Goal: Task Accomplishment & Management: Manage account settings

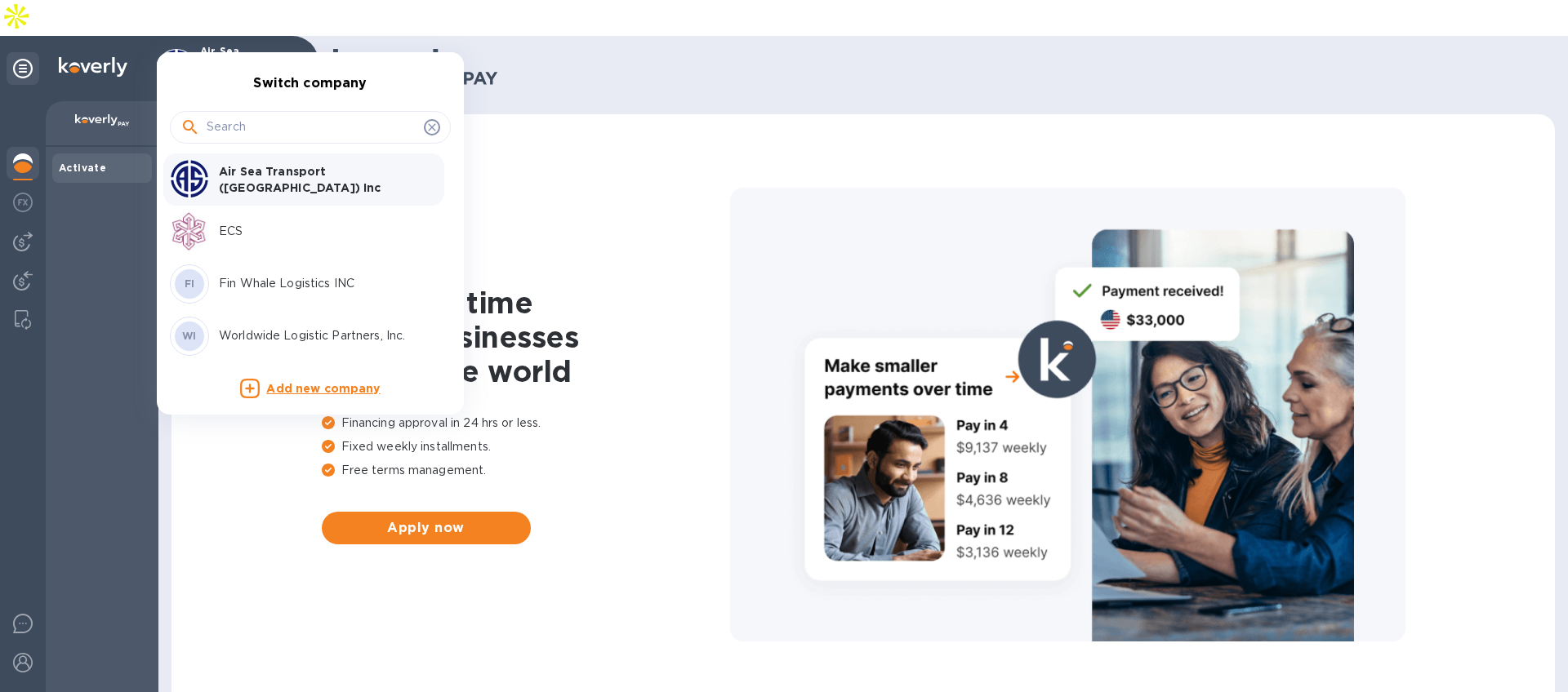
drag, startPoint x: 596, startPoint y: 82, endPoint x: 495, endPoint y: 90, distance: 101.3
click at [593, 82] on div at bounding box center [784, 346] width 1568 height 692
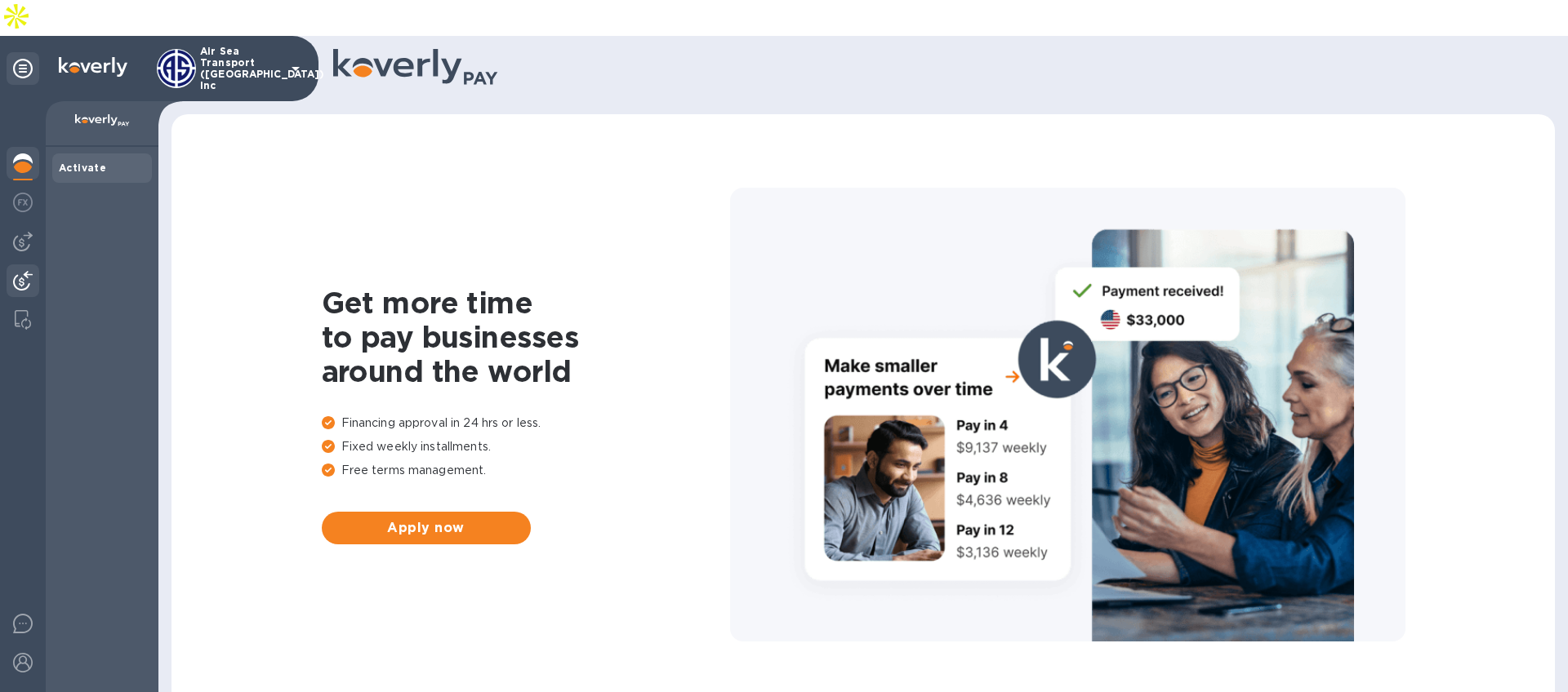
click at [23, 271] on img at bounding box center [23, 281] width 20 height 20
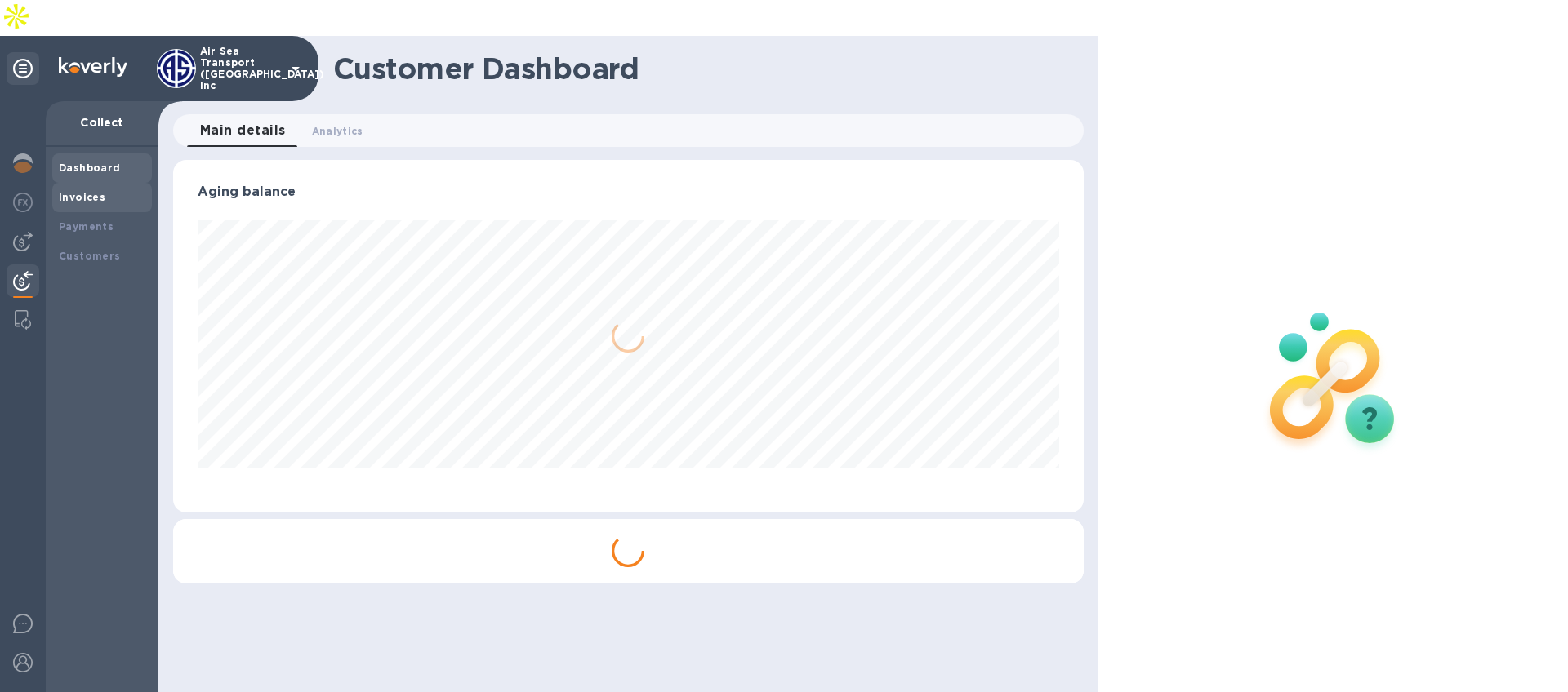
scroll to position [352, 909]
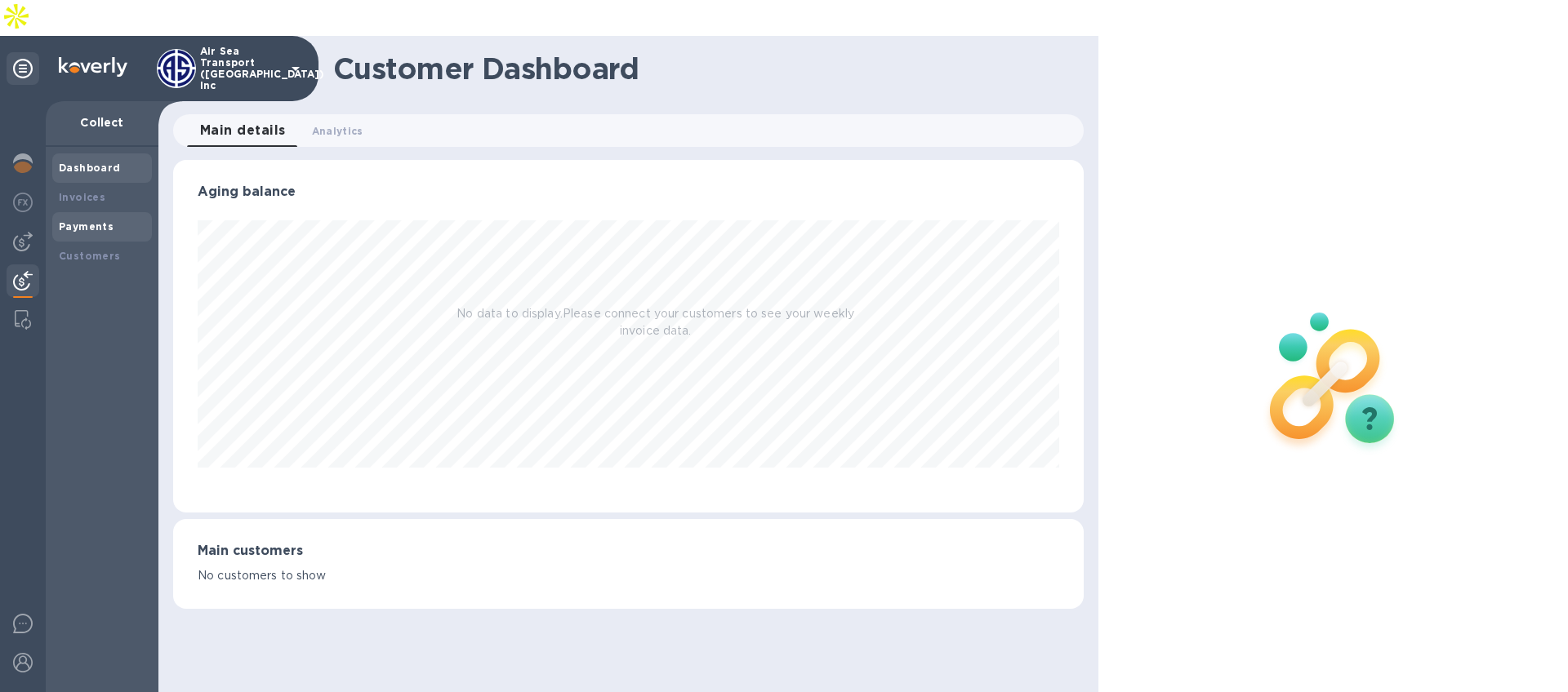
click at [101, 220] on b "Payments" at bounding box center [86, 226] width 54 height 13
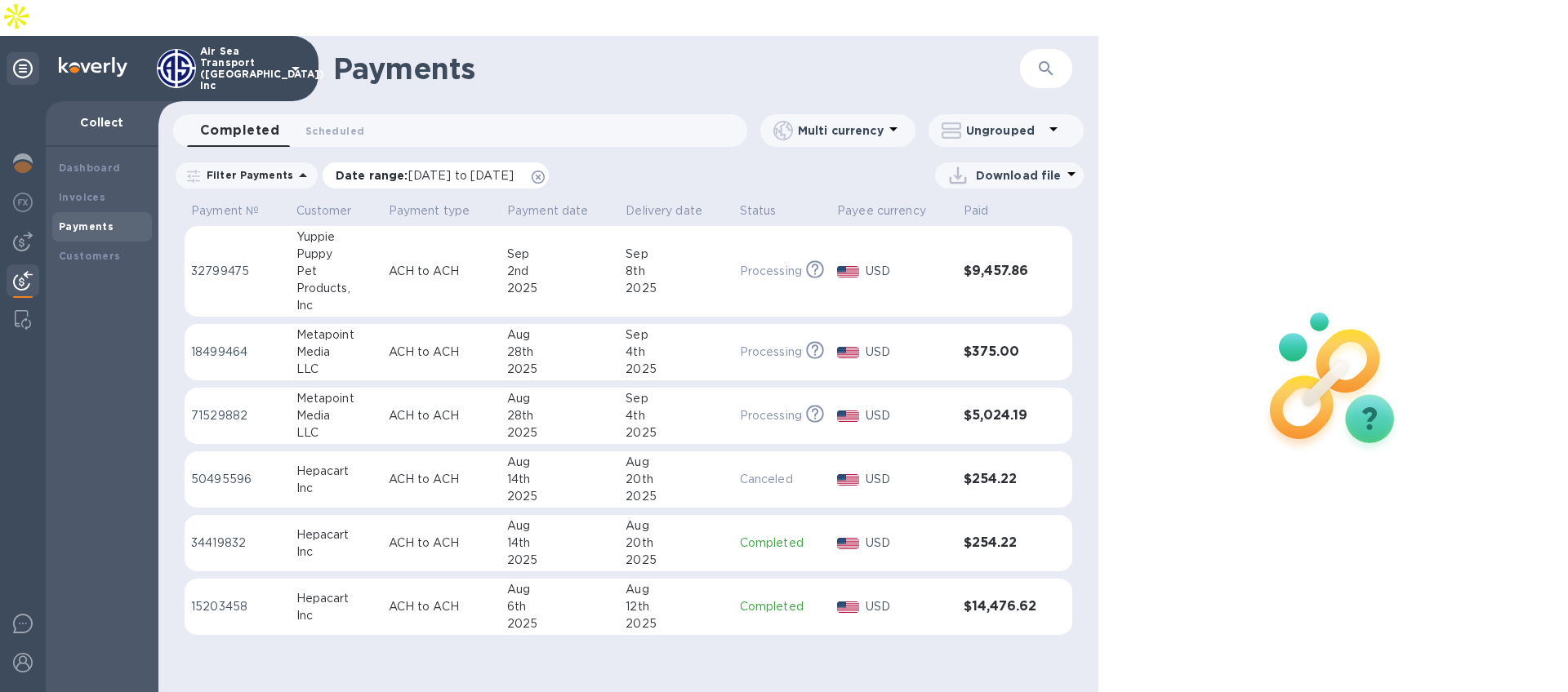
click at [544, 170] on icon at bounding box center [538, 177] width 13 height 13
click at [225, 45] on p "Air Sea Transport ([GEOGRAPHIC_DATA]) Inc" at bounding box center [241, 68] width 82 height 45
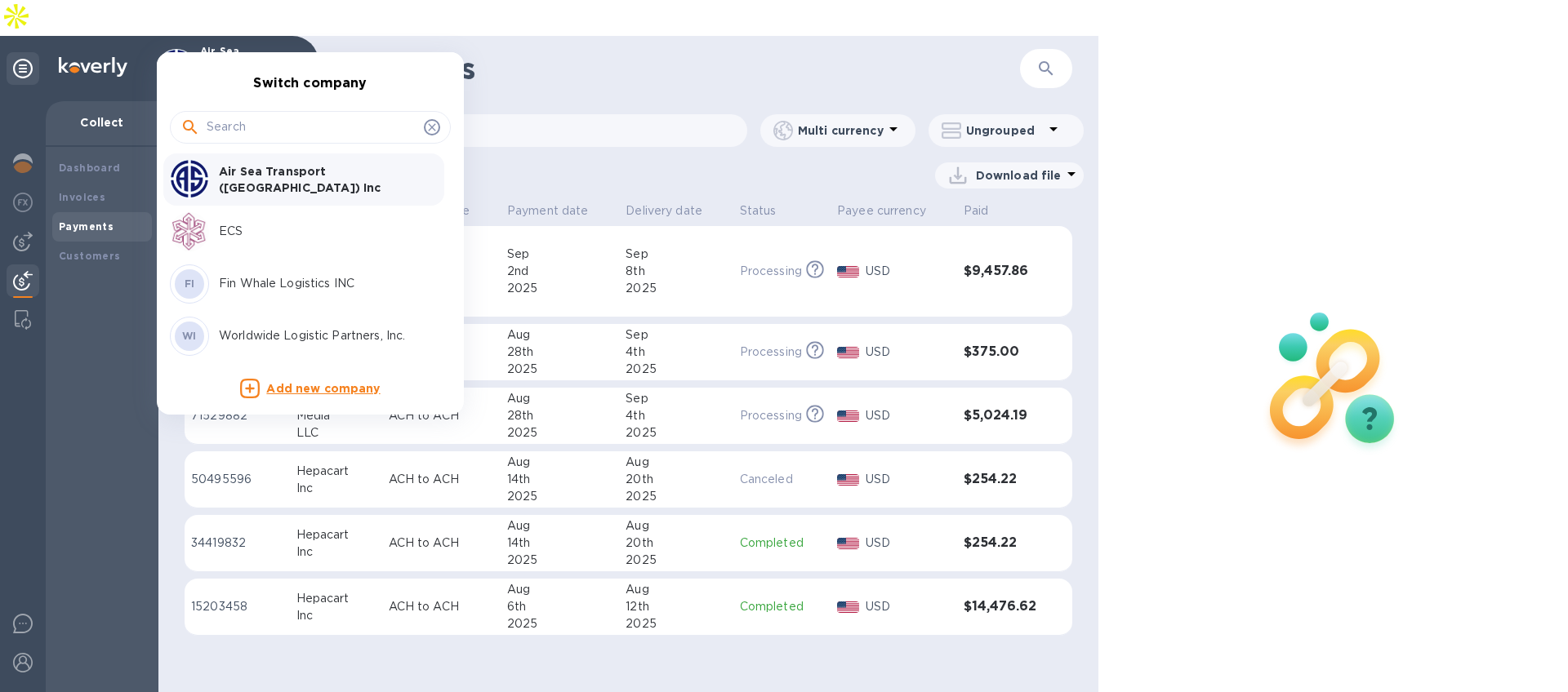
click at [255, 279] on p "Fin Whale Logistics INC" at bounding box center [322, 284] width 206 height 17
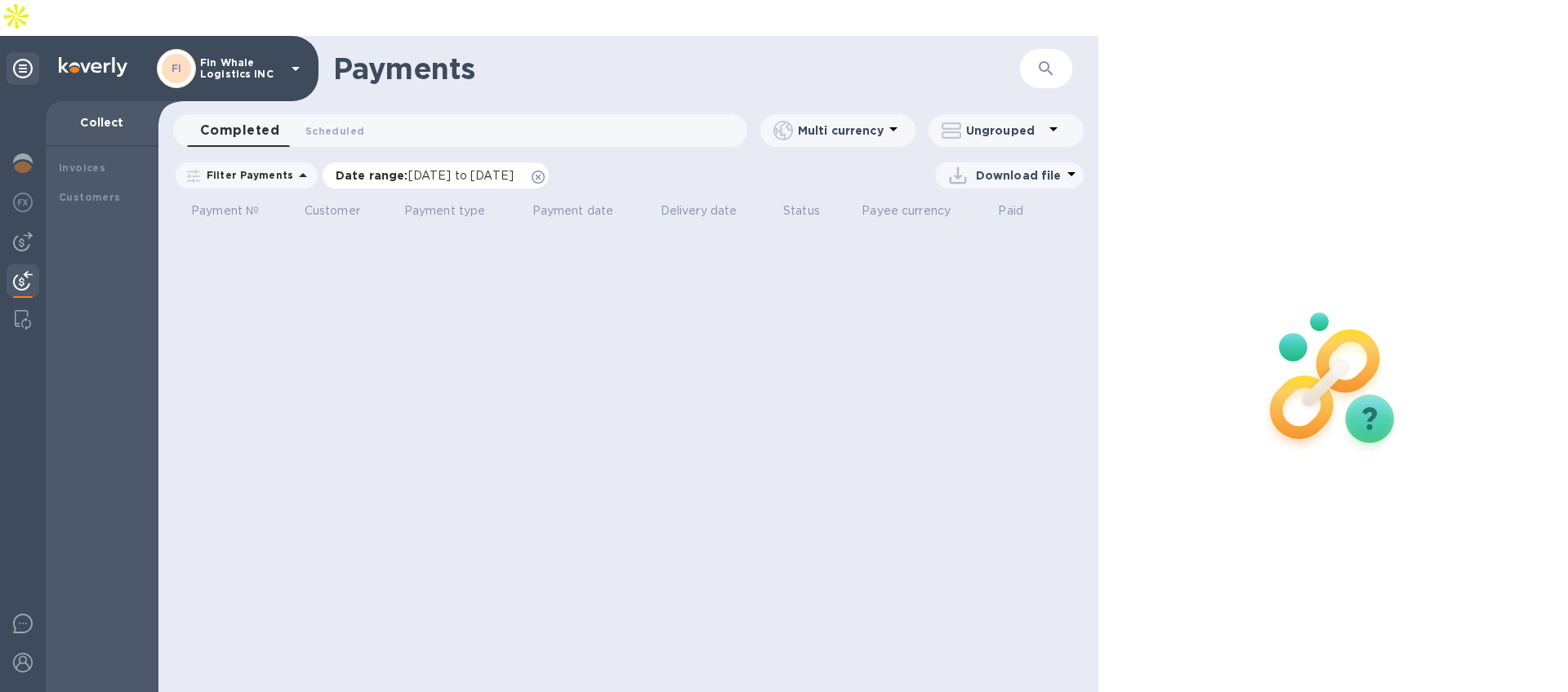
click at [544, 170] on icon at bounding box center [538, 177] width 13 height 13
click at [280, 57] on p "Fin Whale Logistics INC" at bounding box center [241, 68] width 82 height 23
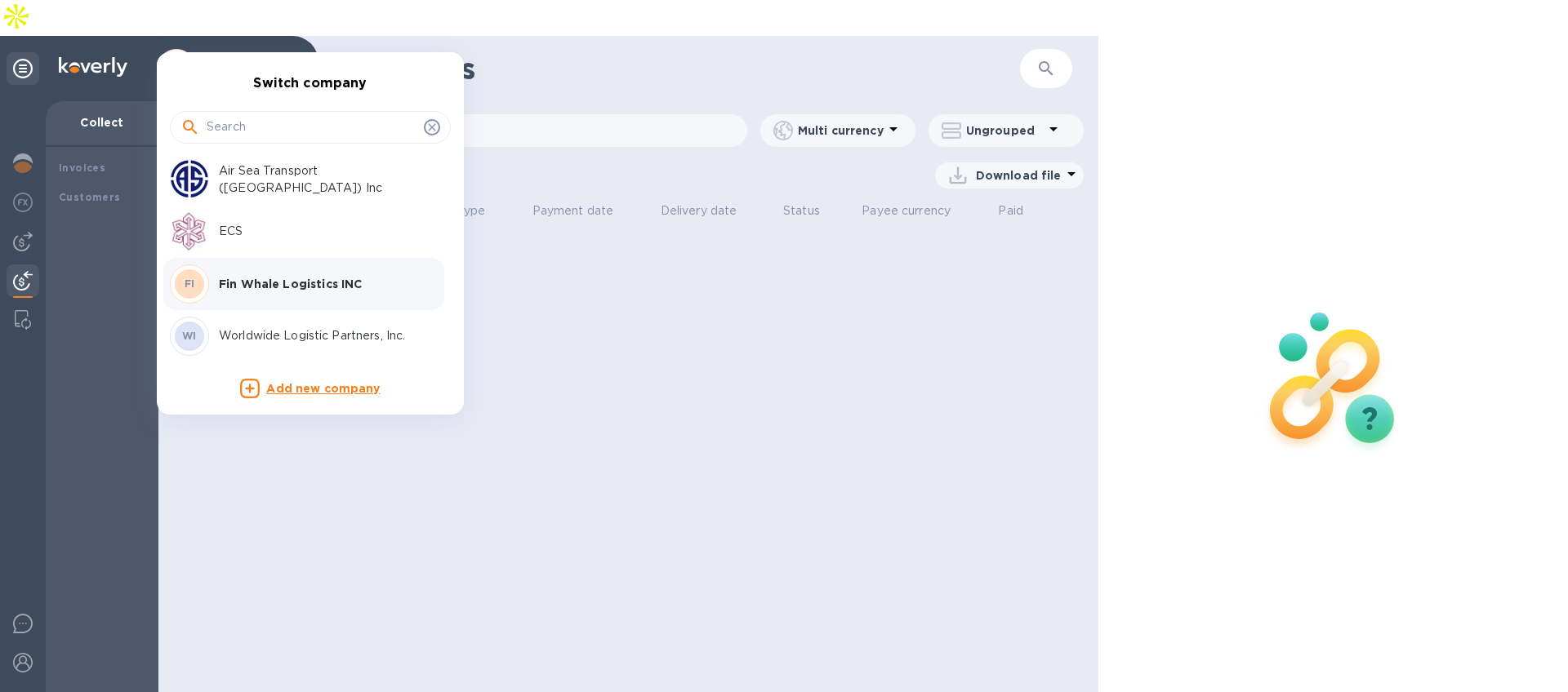
click at [309, 336] on p "Worldwide Logistic Partners, Inc." at bounding box center [322, 335] width 206 height 17
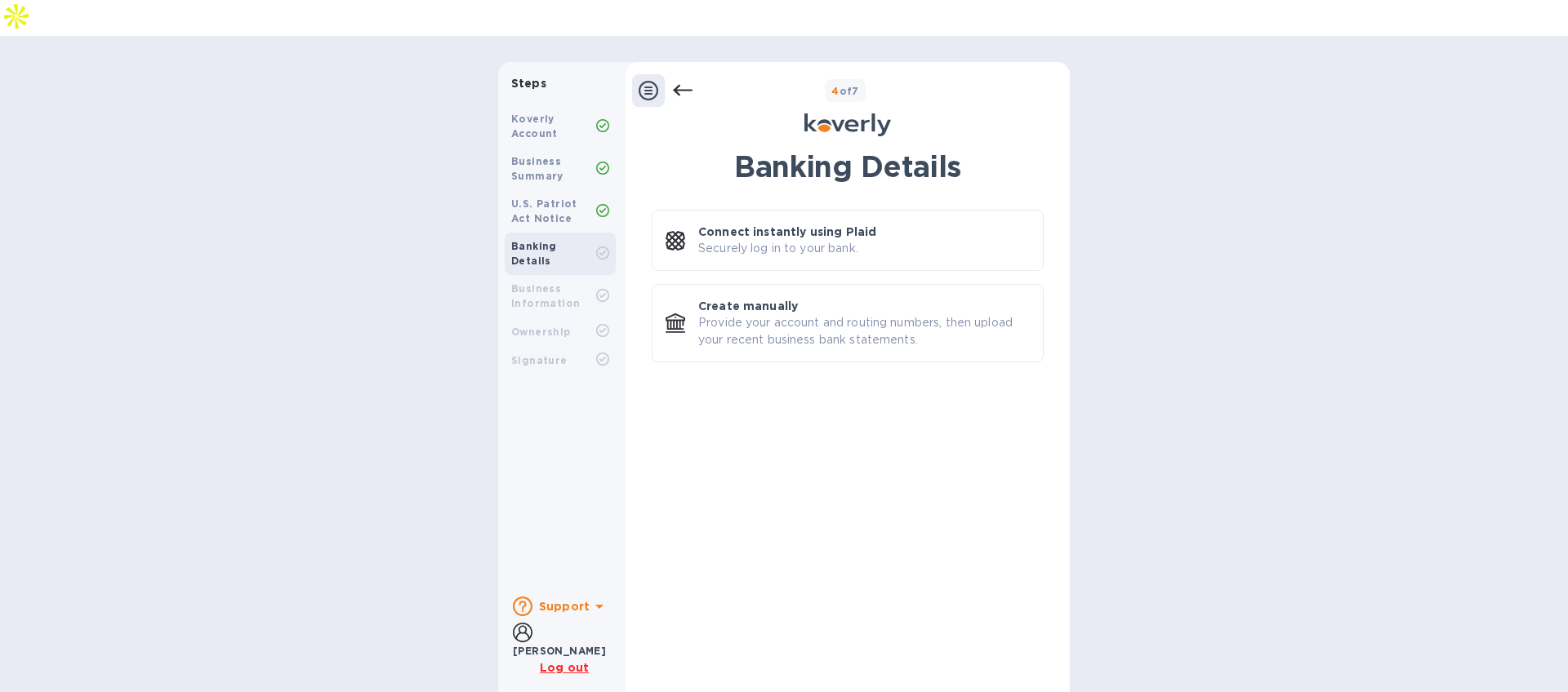
click at [567, 661] on u "Log out" at bounding box center [564, 668] width 49 height 13
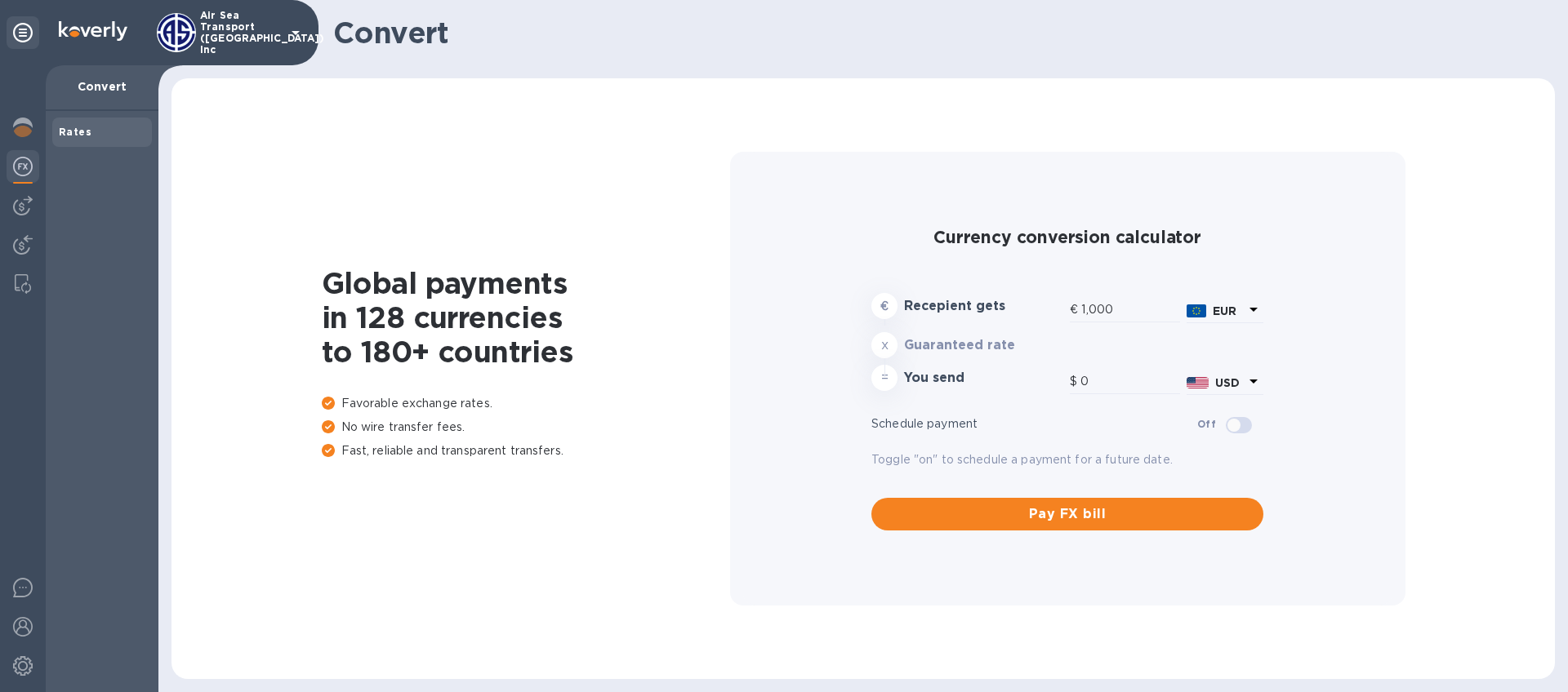
click at [265, 40] on p "Air Sea Transport (Chicago) Inc" at bounding box center [241, 33] width 82 height 45
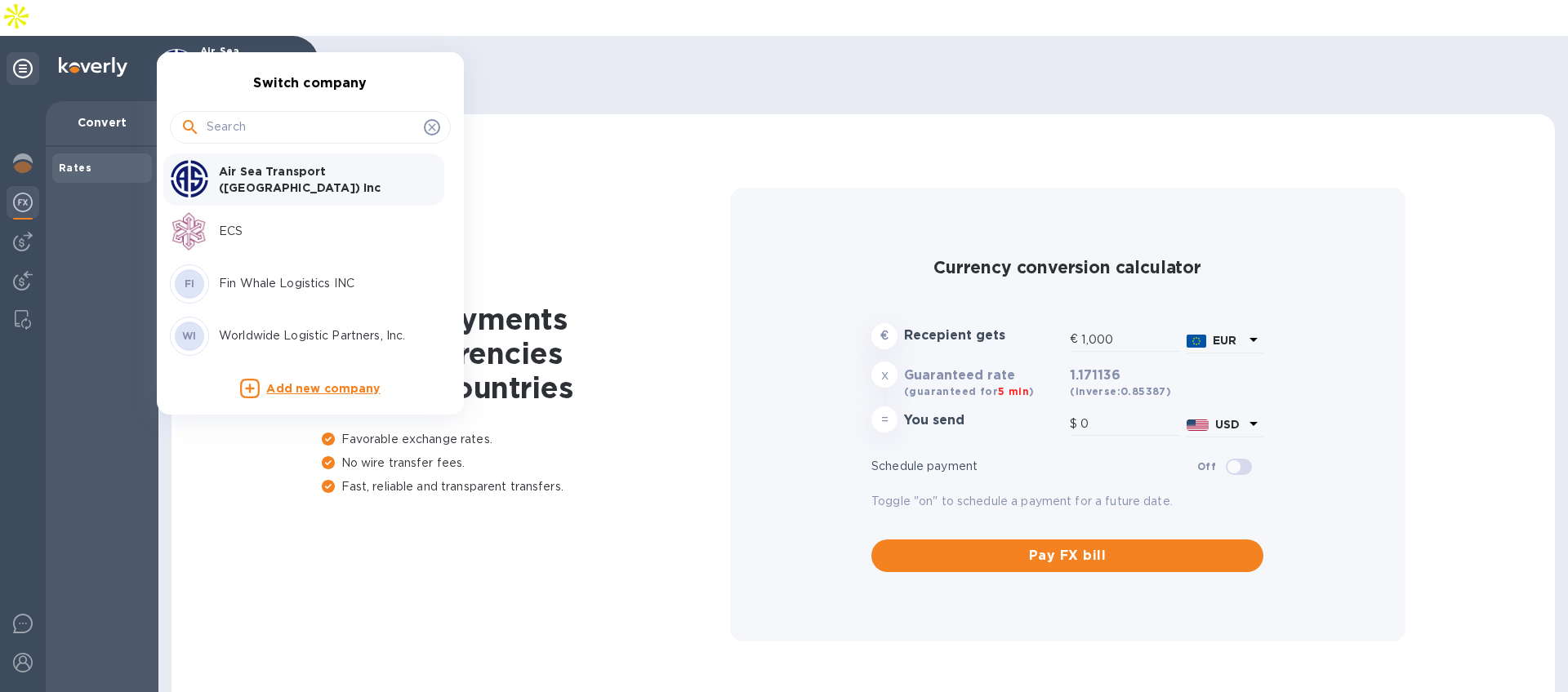
type input "1,171.14"
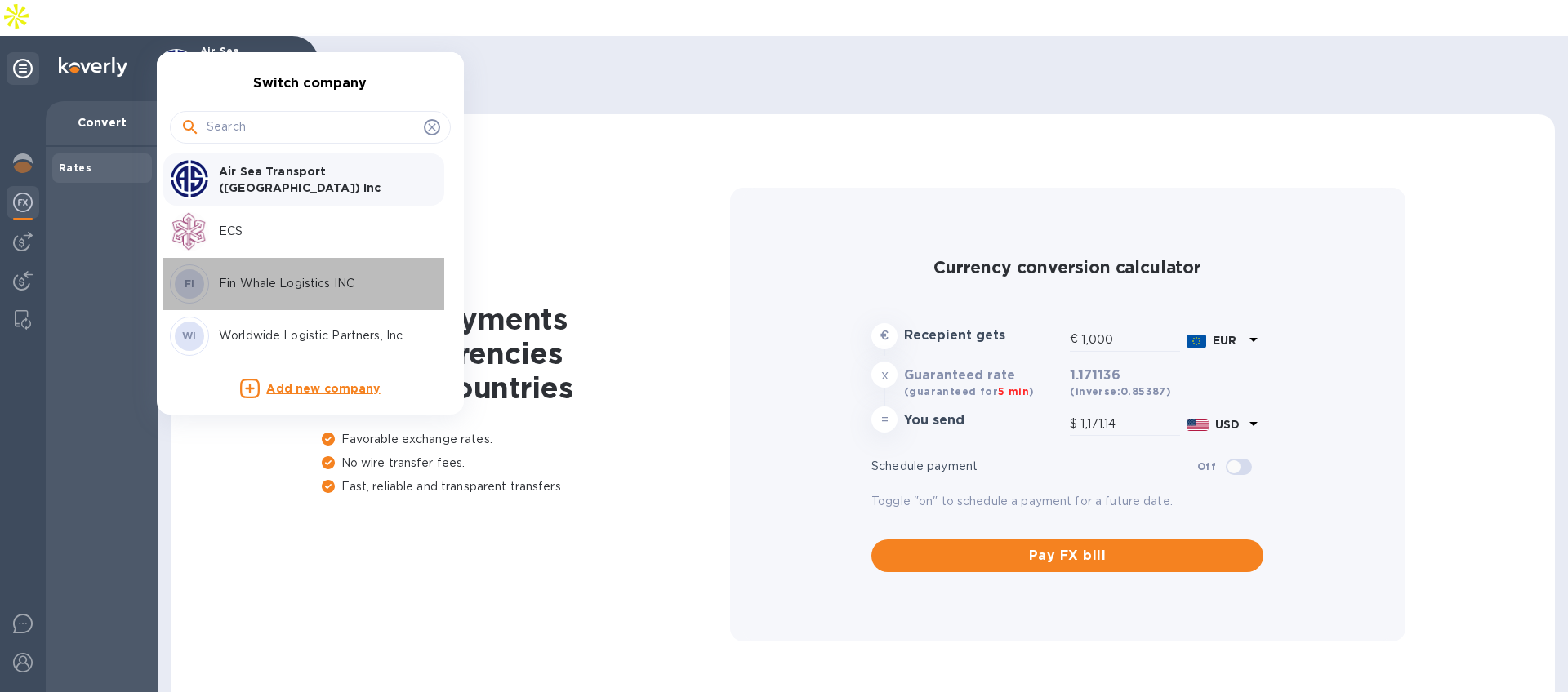
click at [232, 286] on p "Fin Whale Logistics INC" at bounding box center [322, 284] width 206 height 17
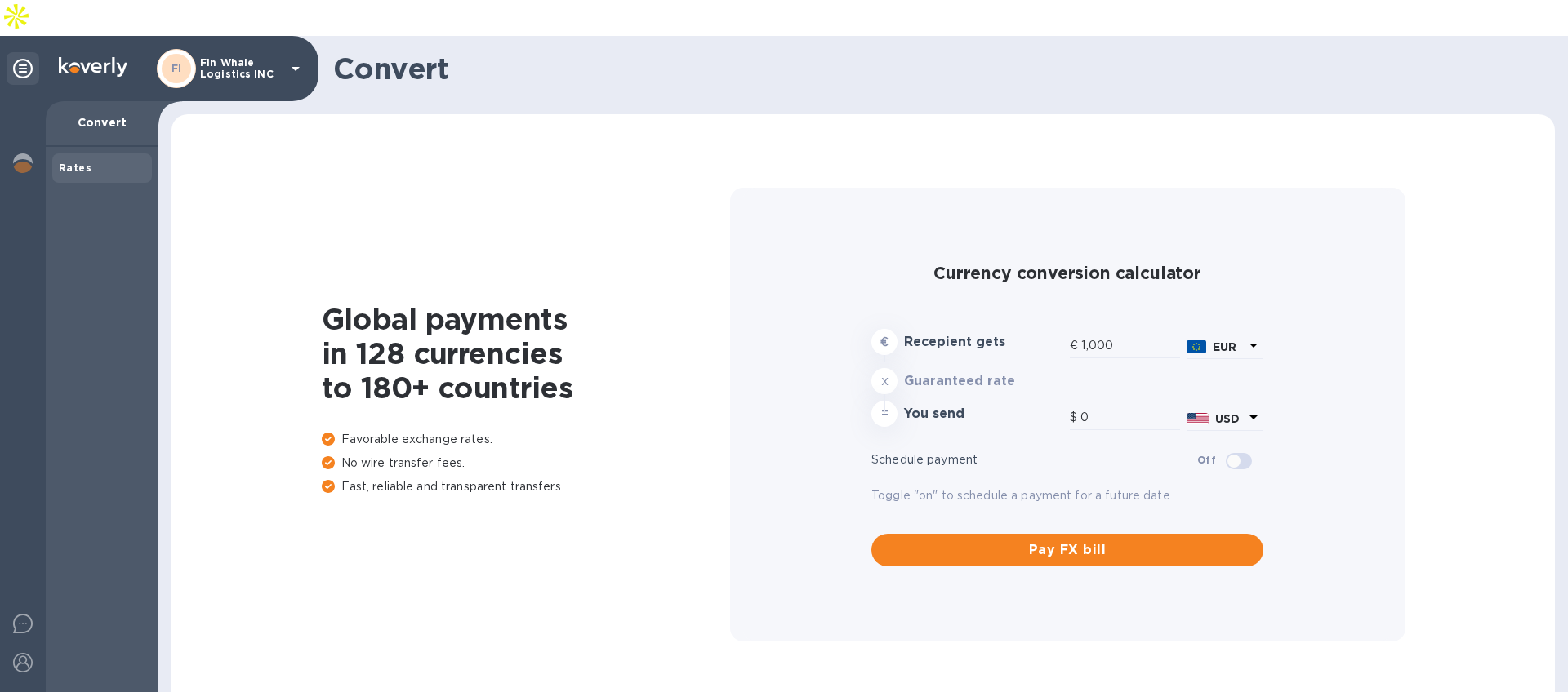
type input "1,171.14"
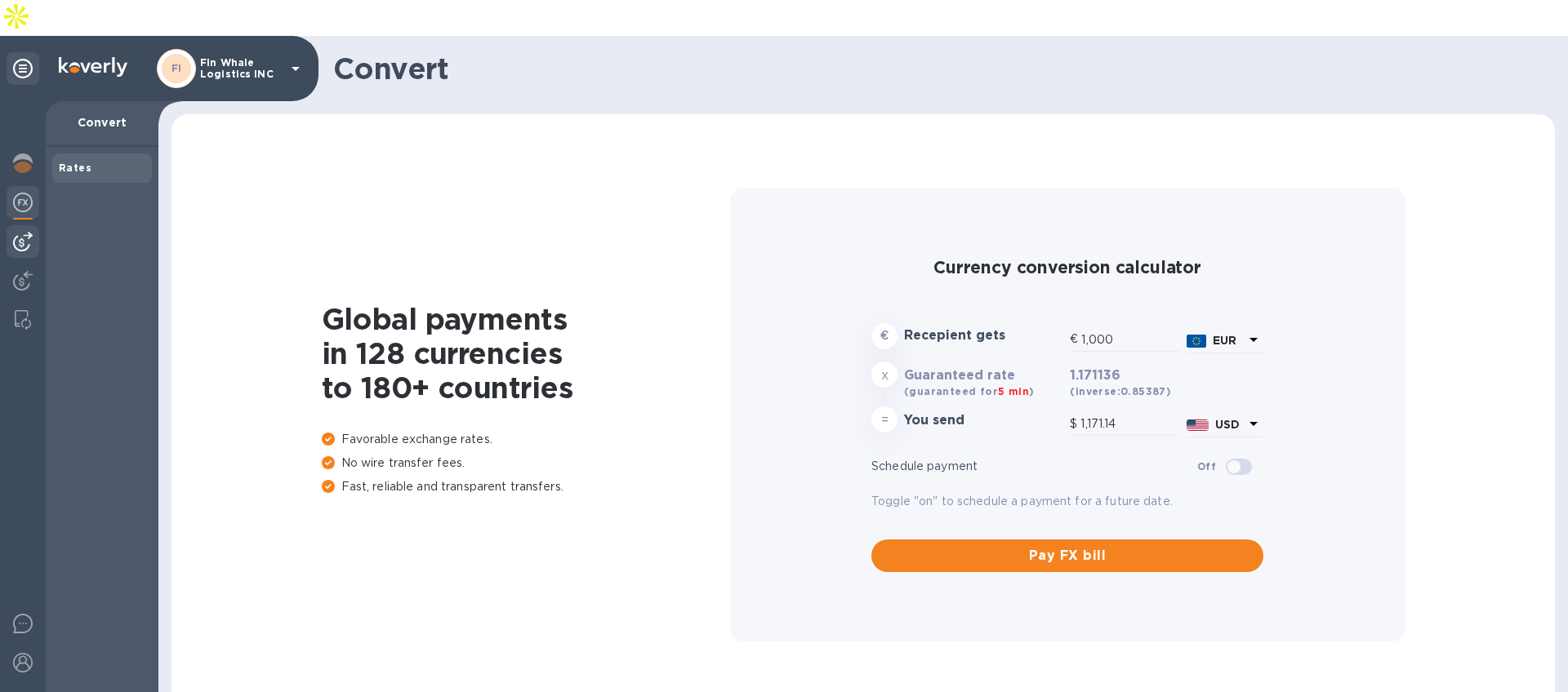
click at [24, 232] on img at bounding box center [23, 242] width 20 height 20
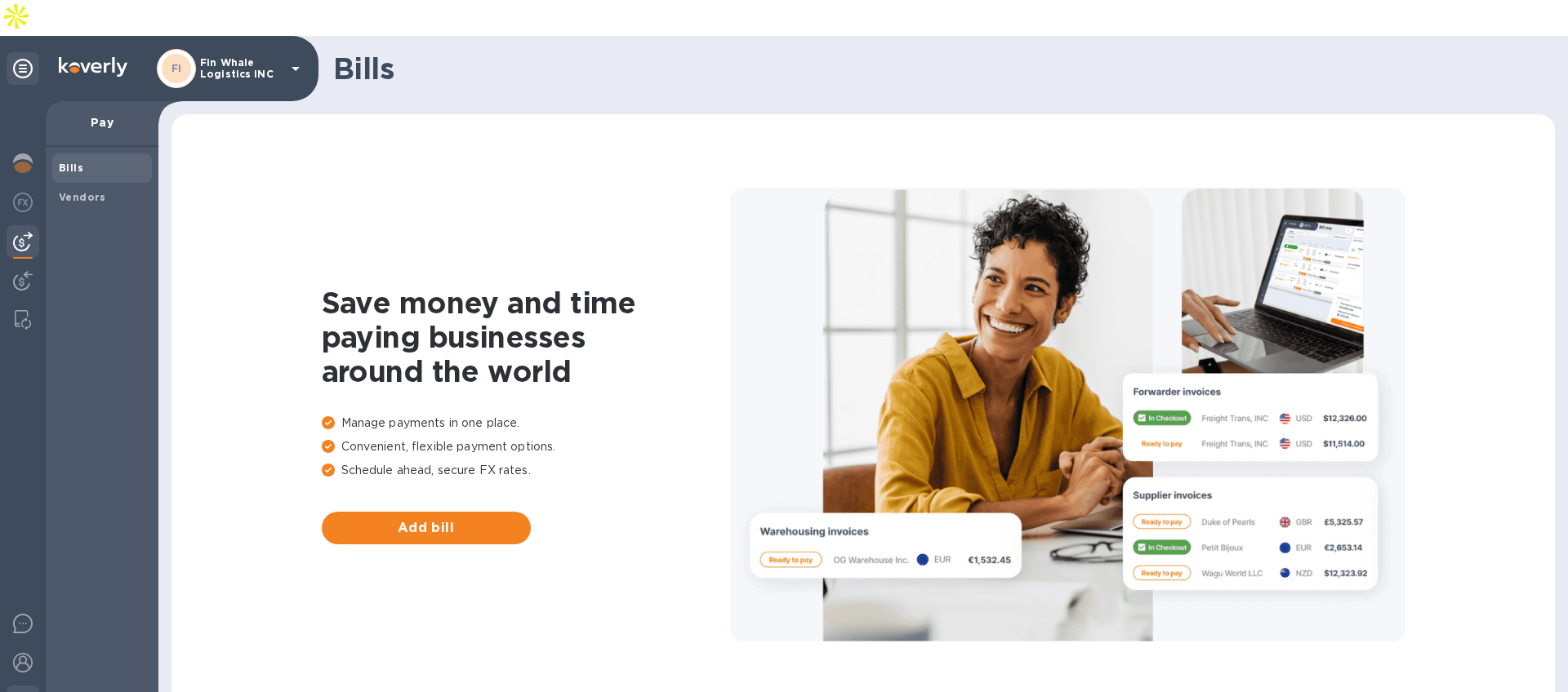
click at [23, 692] on img at bounding box center [23, 702] width 20 height 20
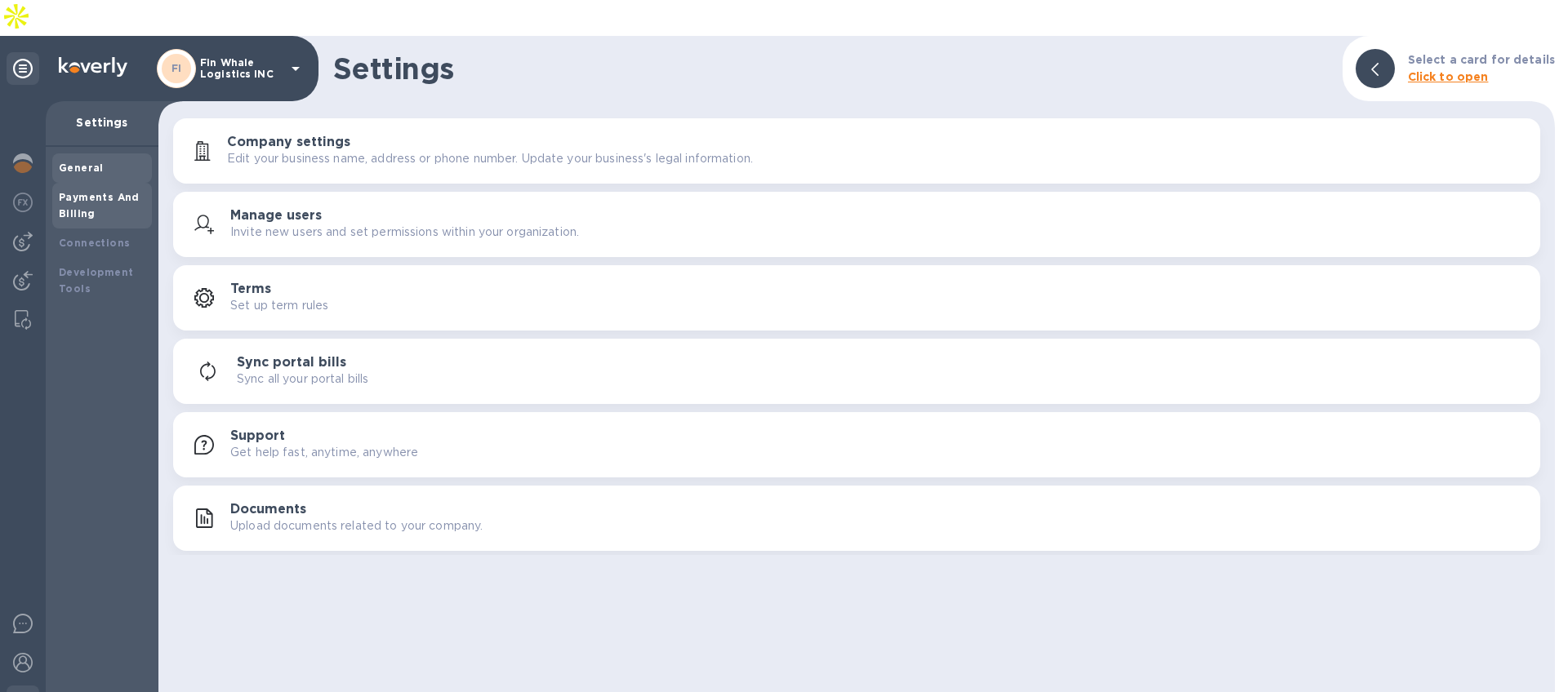
click at [112, 189] on div "Payments And Billing" at bounding box center [102, 206] width 87 height 33
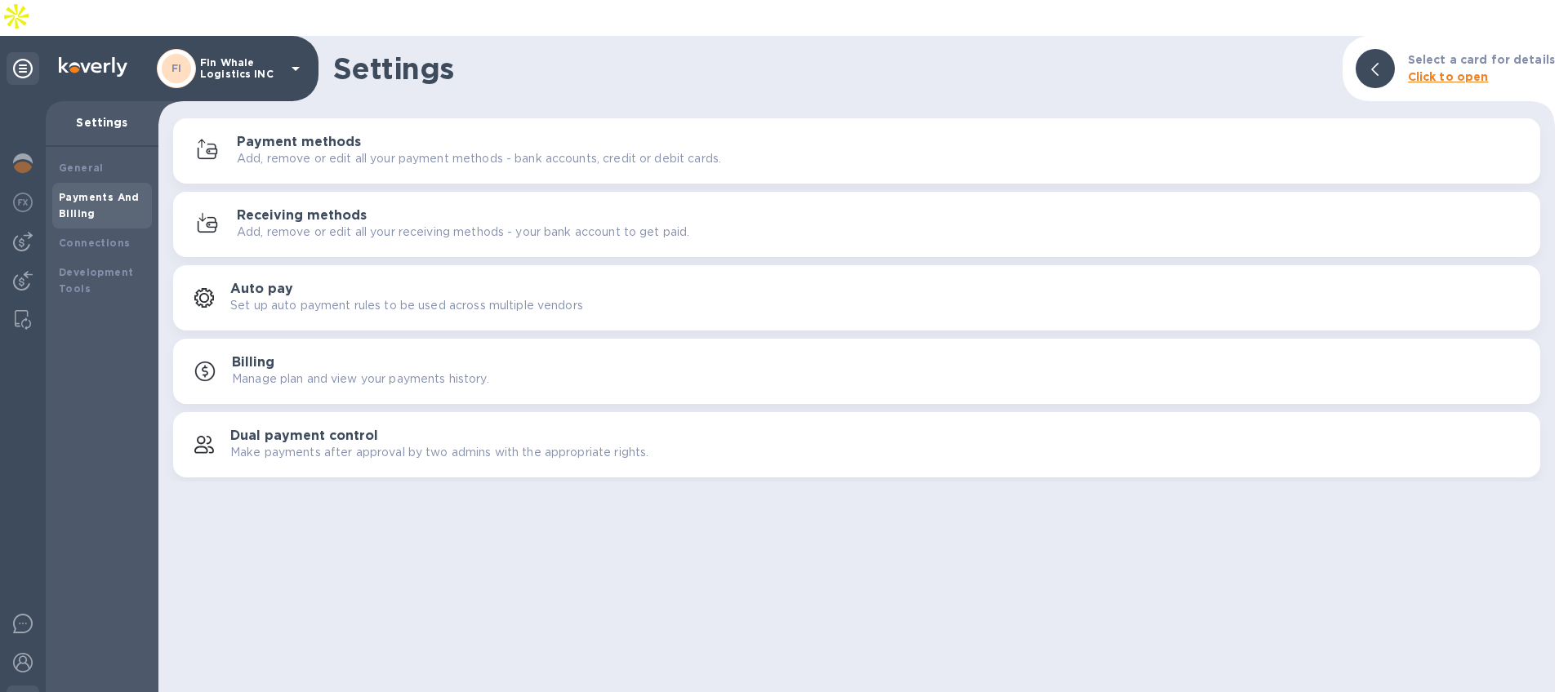
click at [291, 208] on h3 "Receiving methods" at bounding box center [301, 216] width 130 height 15
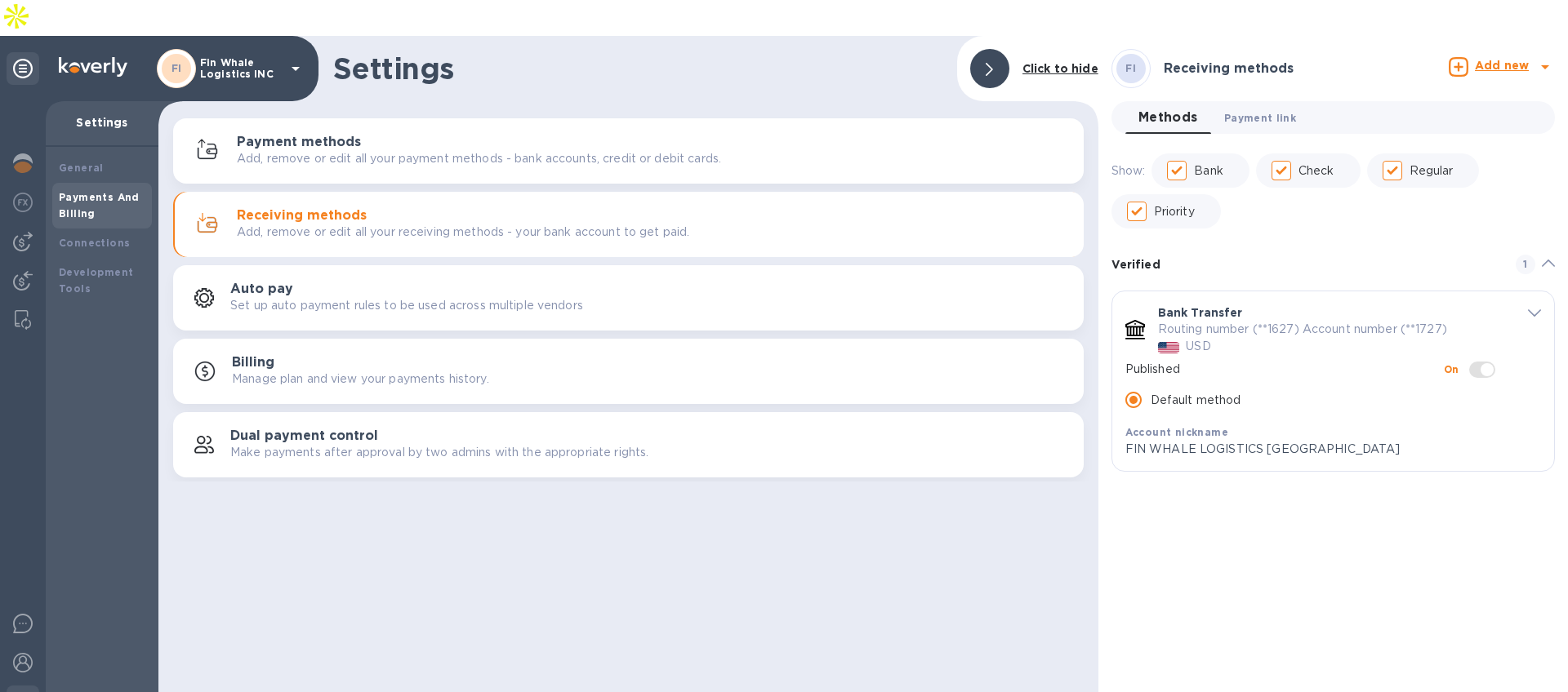
click at [1270, 101] on button "Payment link 0" at bounding box center [1260, 118] width 98 height 33
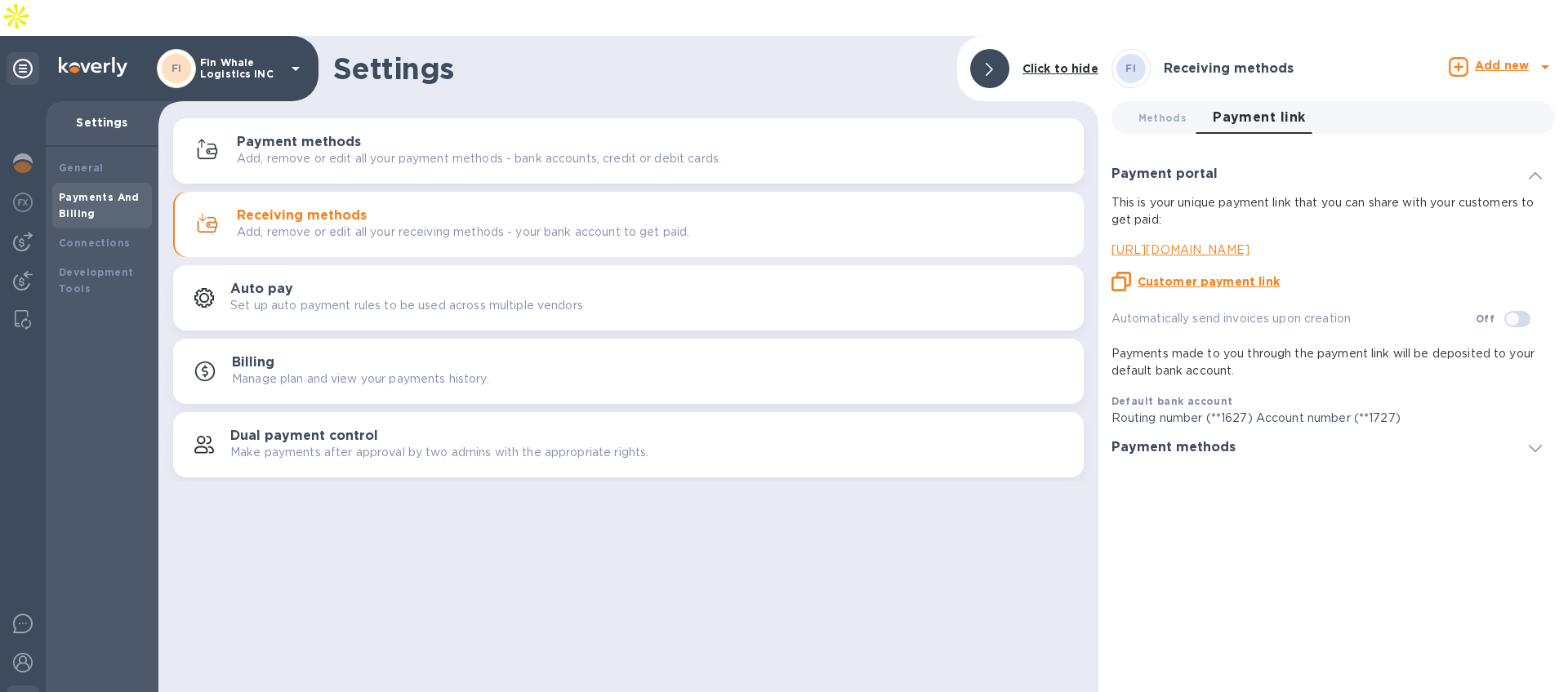
click at [1265, 242] on p "https://koverly.me/finwhalelogisticsinc" at bounding box center [1326, 250] width 430 height 17
